Goal: Information Seeking & Learning: Understand process/instructions

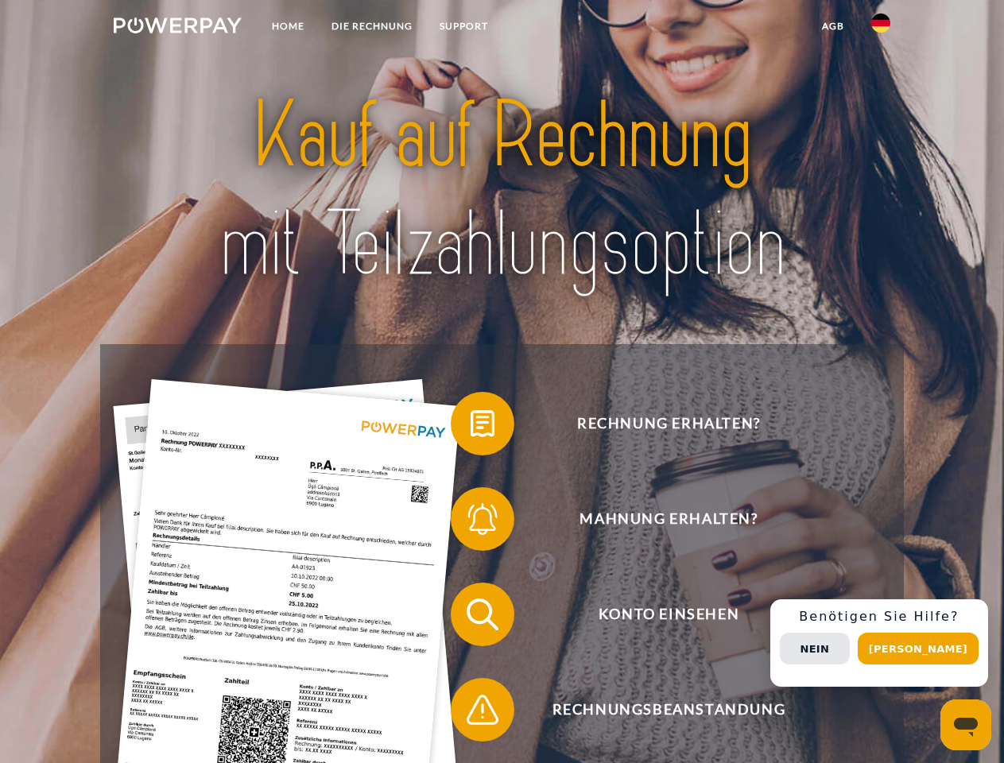
click at [177, 28] on img at bounding box center [178, 25] width 128 height 16
click at [881, 28] on img at bounding box center [880, 23] width 19 height 19
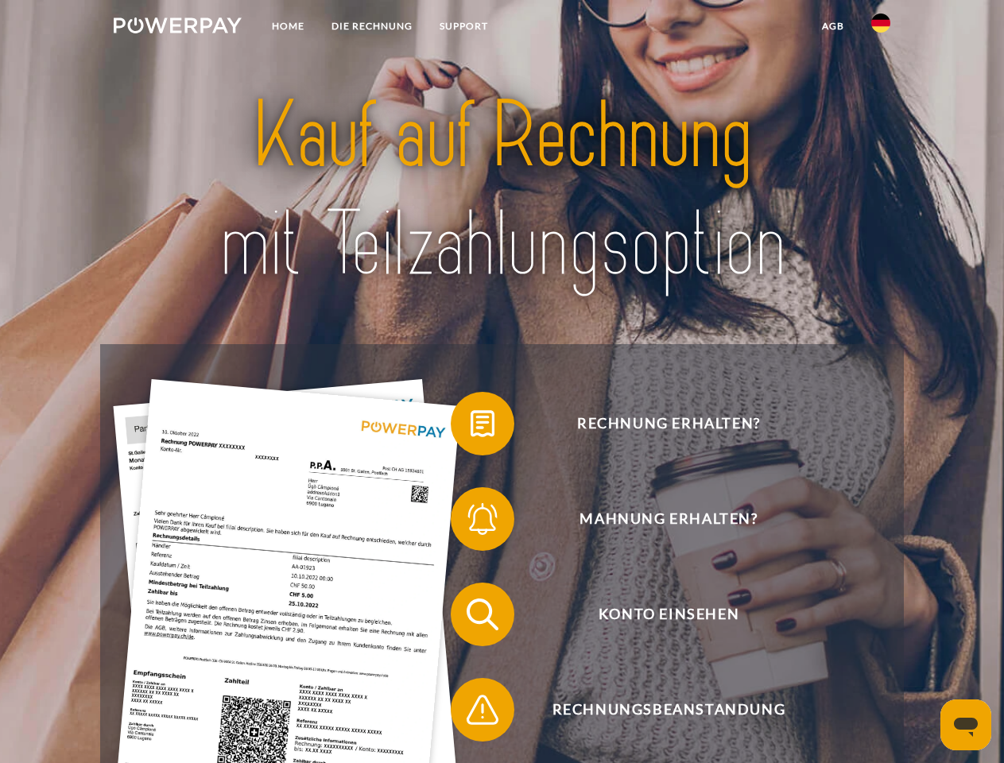
click at [832, 26] on link "agb" at bounding box center [832, 26] width 49 height 29
click at [471, 427] on span at bounding box center [458, 423] width 79 height 79
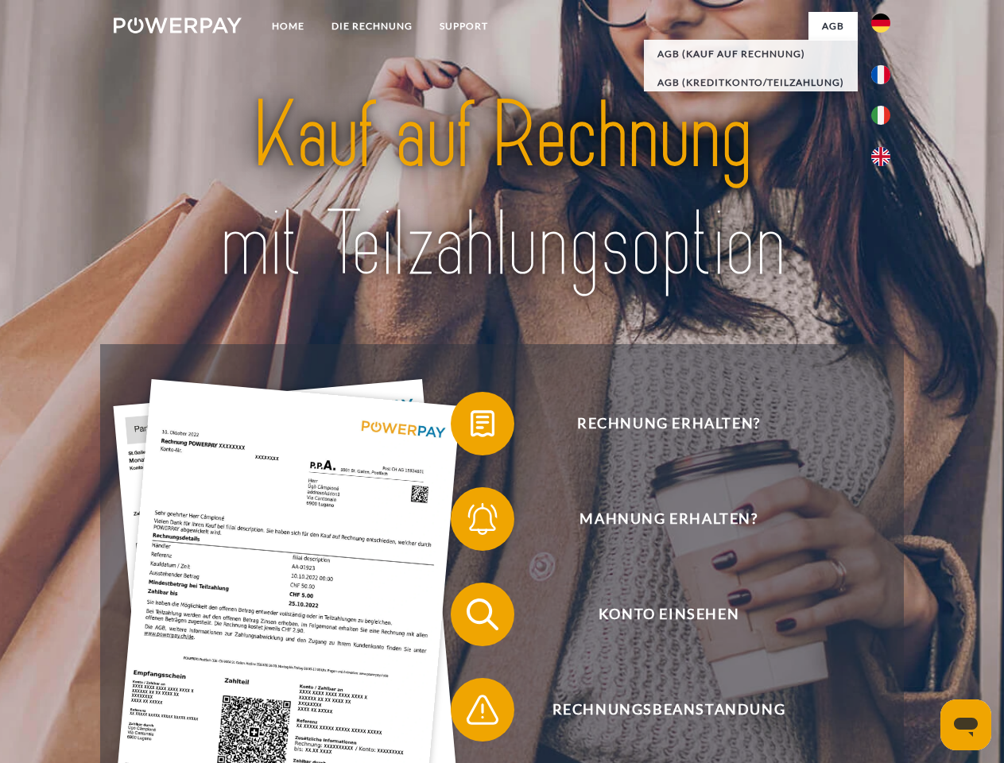
click at [471, 522] on span at bounding box center [458, 518] width 79 height 79
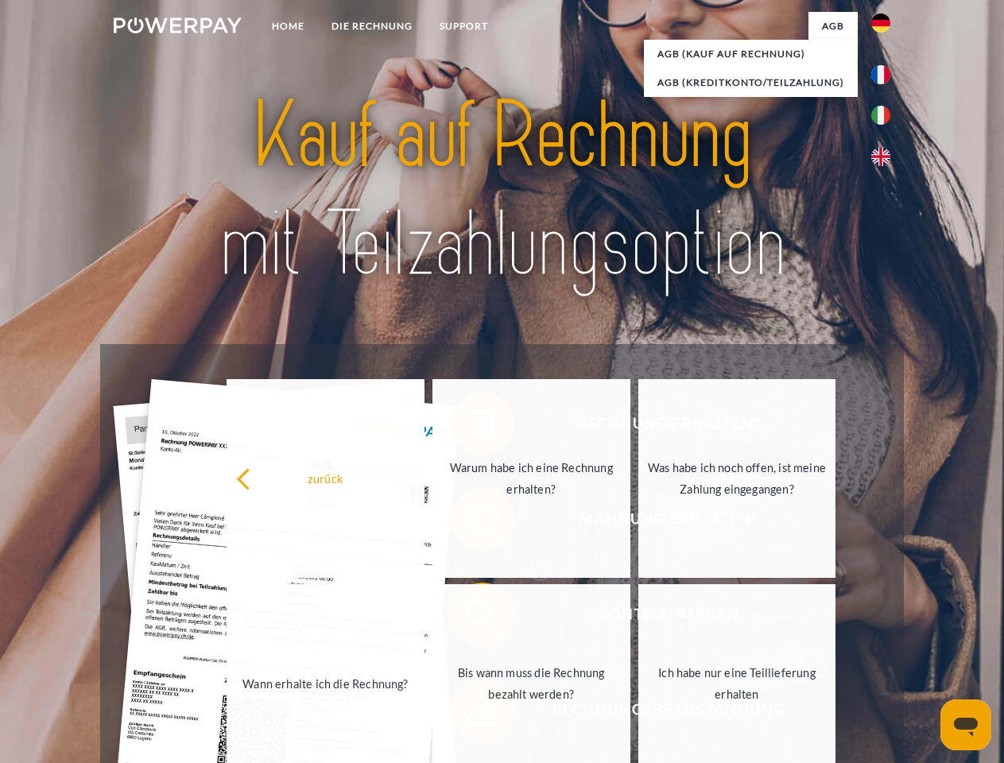
click at [471, 618] on link "Bis wann muss die Rechnung bezahlt werden?" at bounding box center [531, 683] width 198 height 199
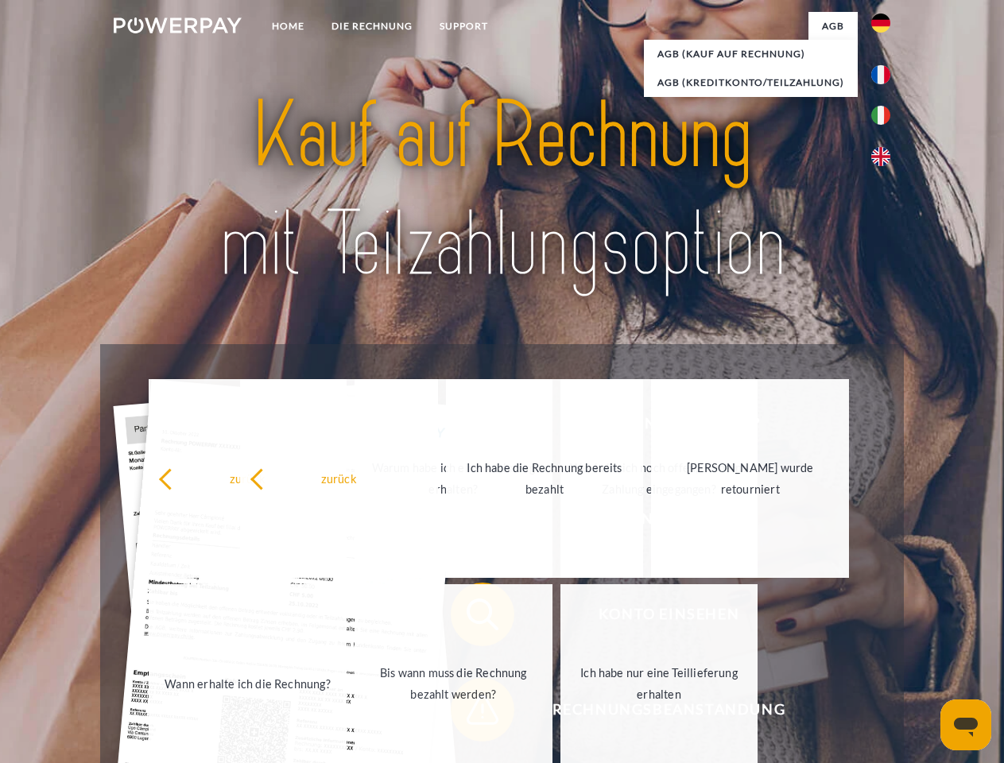
click at [471, 713] on span at bounding box center [458, 709] width 79 height 79
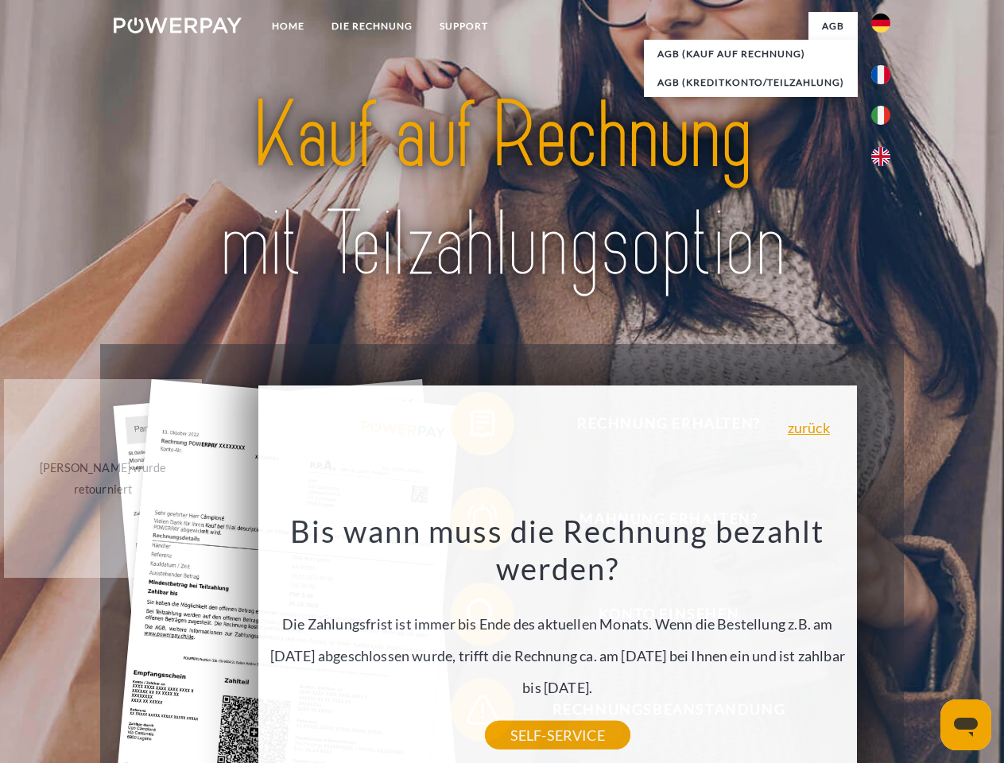
click at [885, 643] on div "Rechnung erhalten? Mahnung erhalten? Konto einsehen" at bounding box center [501, 662] width 803 height 636
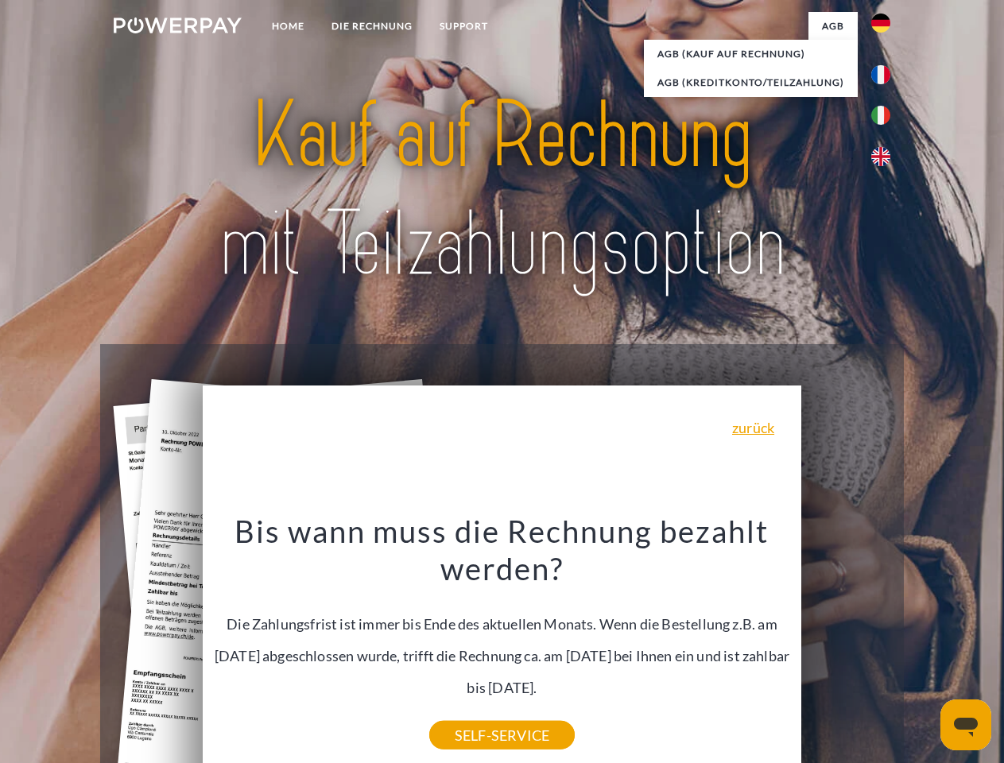
click at [846, 646] on span "Konto einsehen" at bounding box center [668, 615] width 389 height 64
click at [924, 649] on header "Home DIE RECHNUNG SUPPORT" at bounding box center [502, 549] width 1004 height 1098
